Goal: Information Seeking & Learning: Learn about a topic

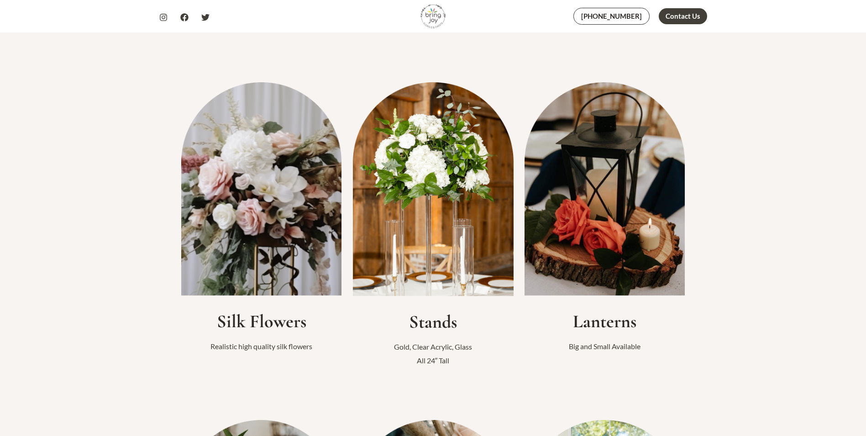
scroll to position [228, 0]
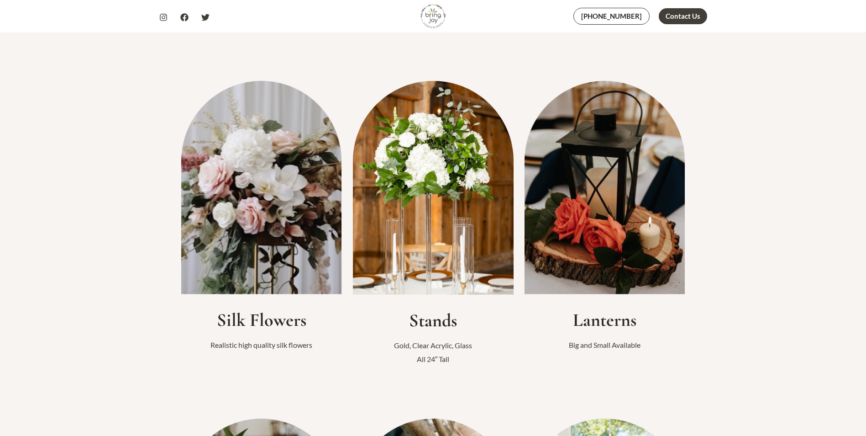
click at [265, 220] on img at bounding box center [261, 187] width 161 height 213
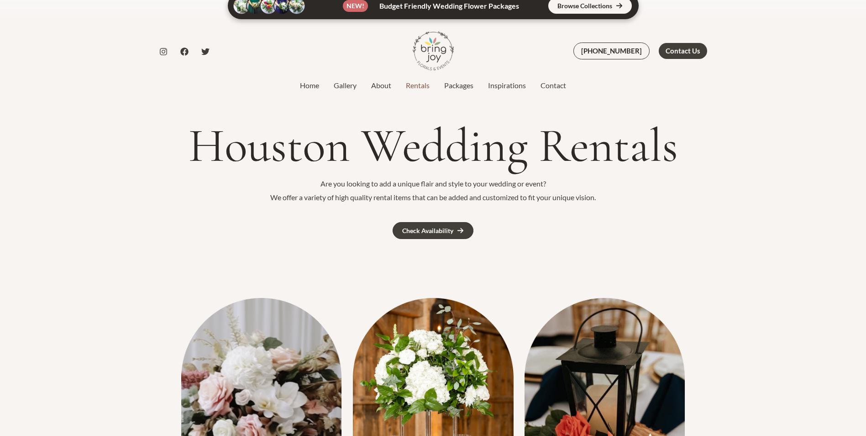
scroll to position [0, 0]
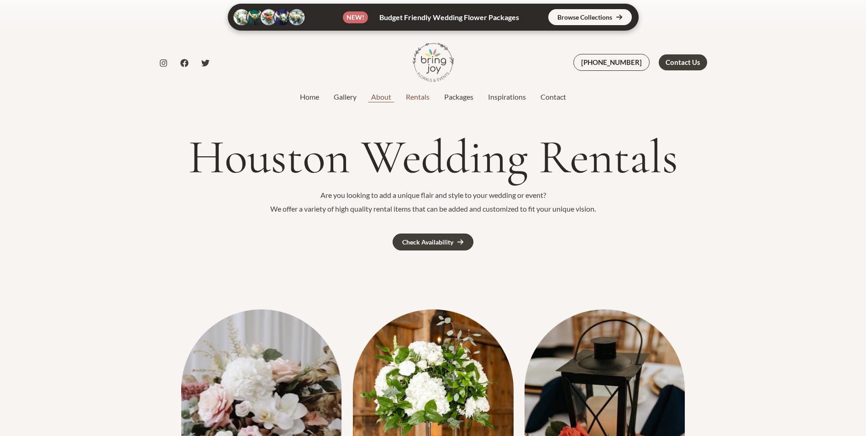
click at [379, 96] on link "About" at bounding box center [381, 96] width 35 height 11
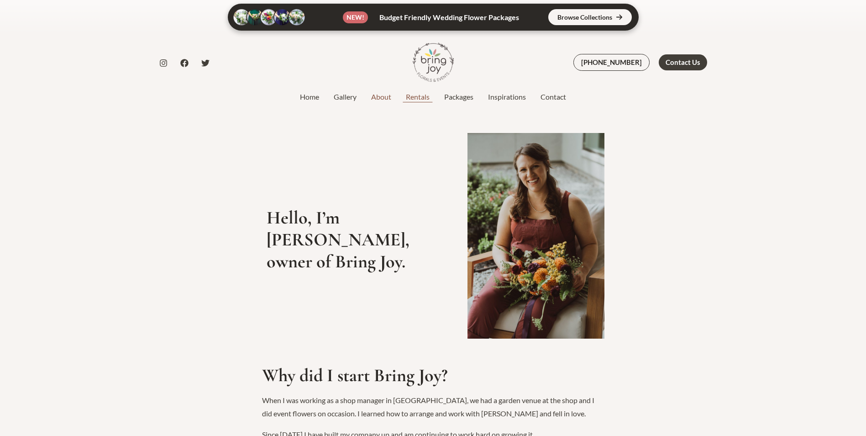
click at [421, 96] on link "Rentals" at bounding box center [418, 96] width 38 height 11
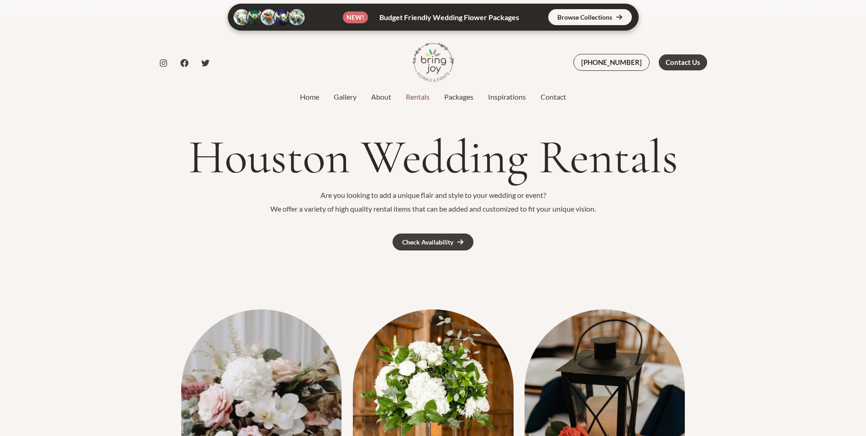
click at [601, 16] on link at bounding box center [433, 17] width 411 height 27
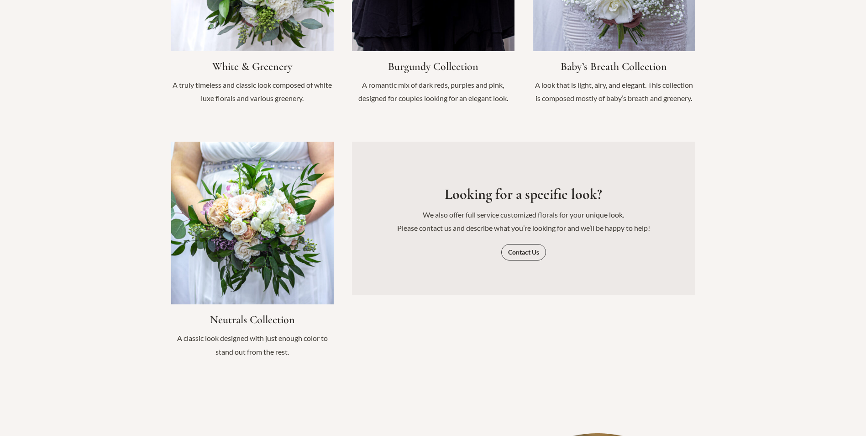
scroll to position [1141, 0]
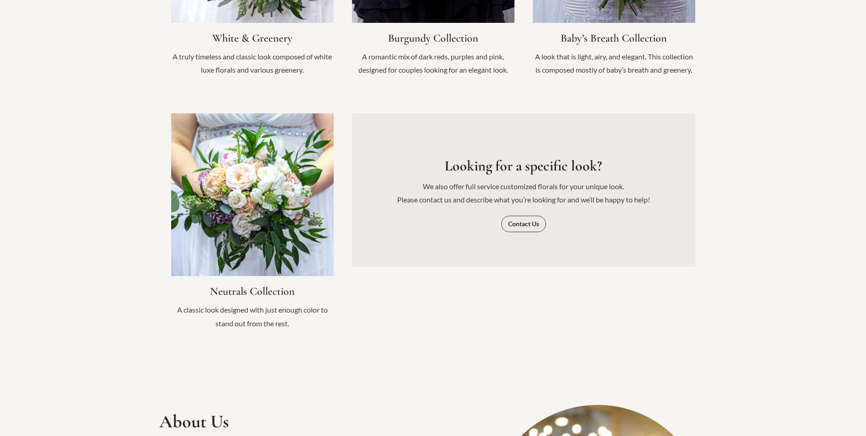
click at [265, 169] on link "Infobox Link" at bounding box center [252, 226] width 163 height 226
